Goal: Find specific page/section: Find specific page/section

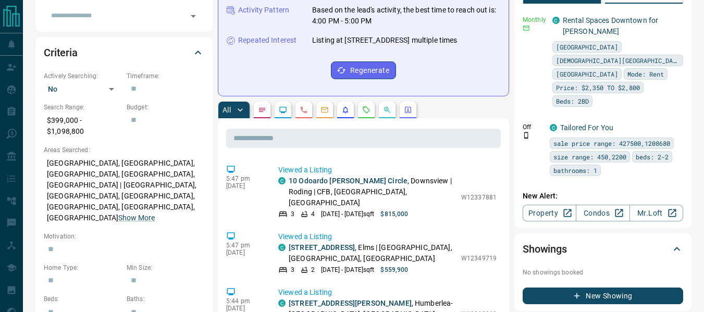
scroll to position [313, 0]
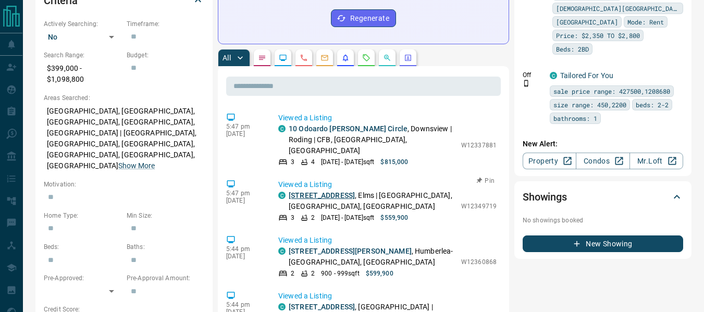
click at [331, 191] on link "[STREET_ADDRESS]" at bounding box center [322, 195] width 66 height 8
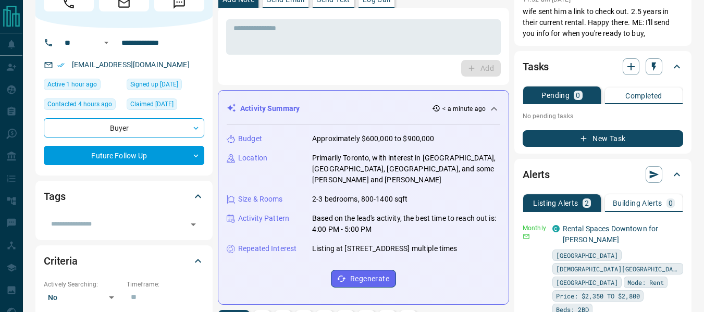
scroll to position [0, 0]
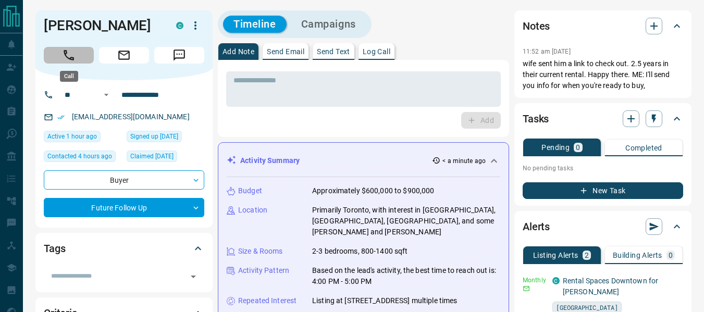
click at [76, 56] on button "Call" at bounding box center [69, 55] width 50 height 17
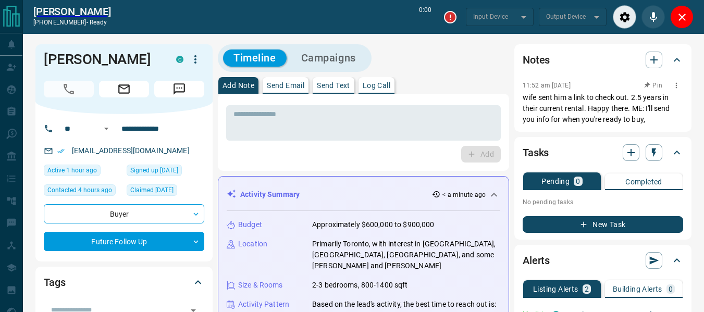
type input "*******"
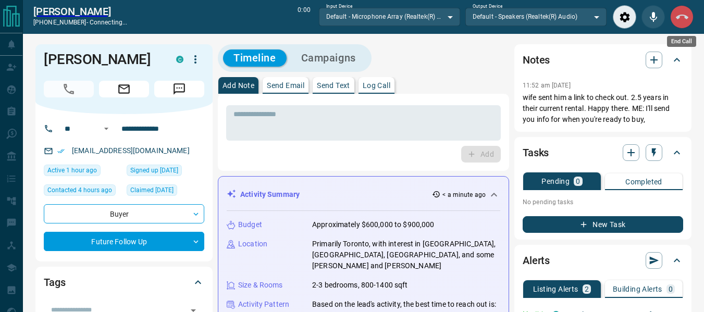
click at [687, 14] on icon "End Call" at bounding box center [682, 17] width 13 height 13
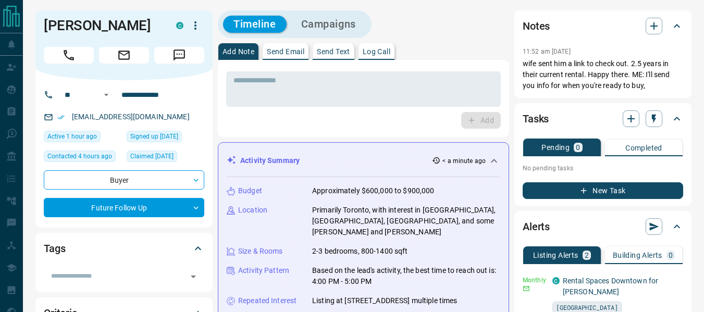
scroll to position [313, 0]
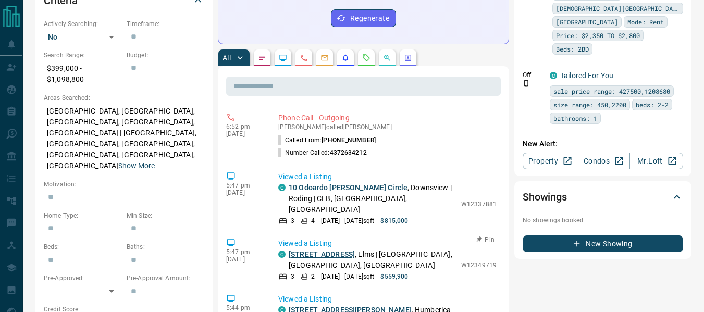
click at [347, 250] on link "[STREET_ADDRESS]" at bounding box center [322, 254] width 66 height 8
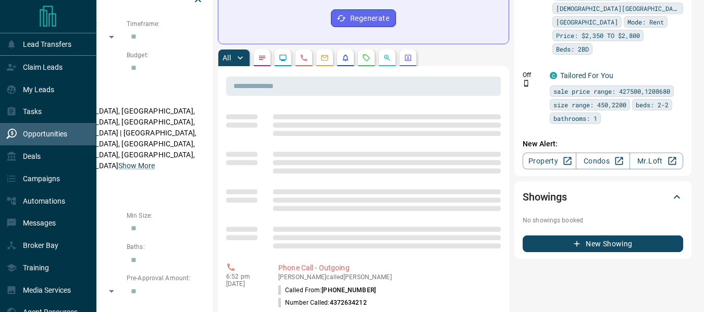
click at [31, 132] on p "Opportunities" at bounding box center [45, 134] width 44 height 8
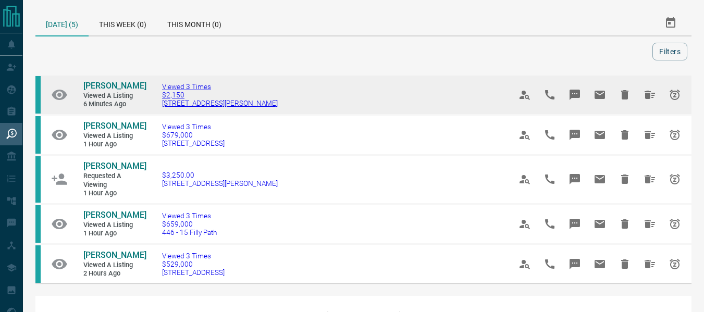
click at [189, 94] on span "$2,150" at bounding box center [220, 95] width 116 height 8
